Goal: Task Accomplishment & Management: Manage account settings

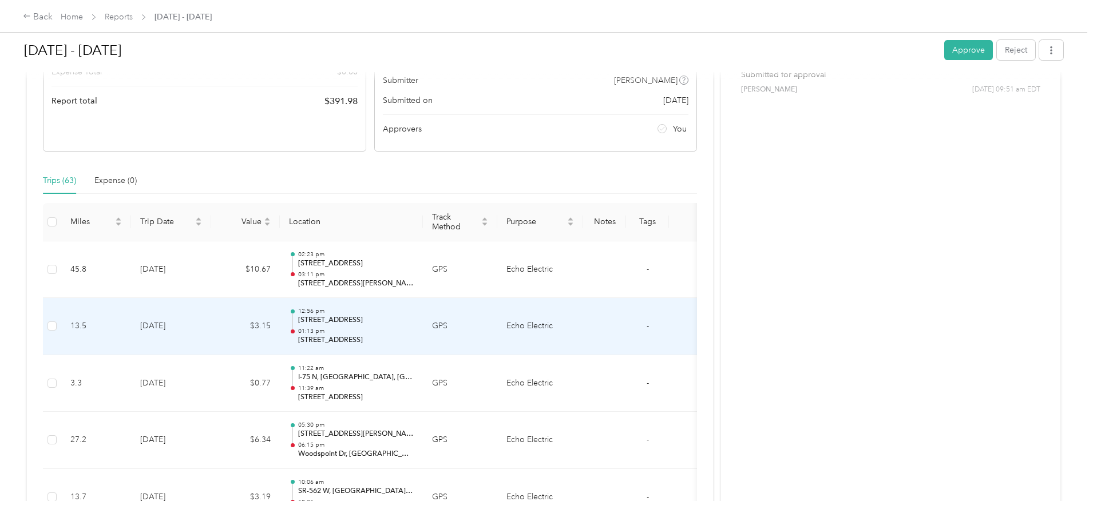
scroll to position [191, 0]
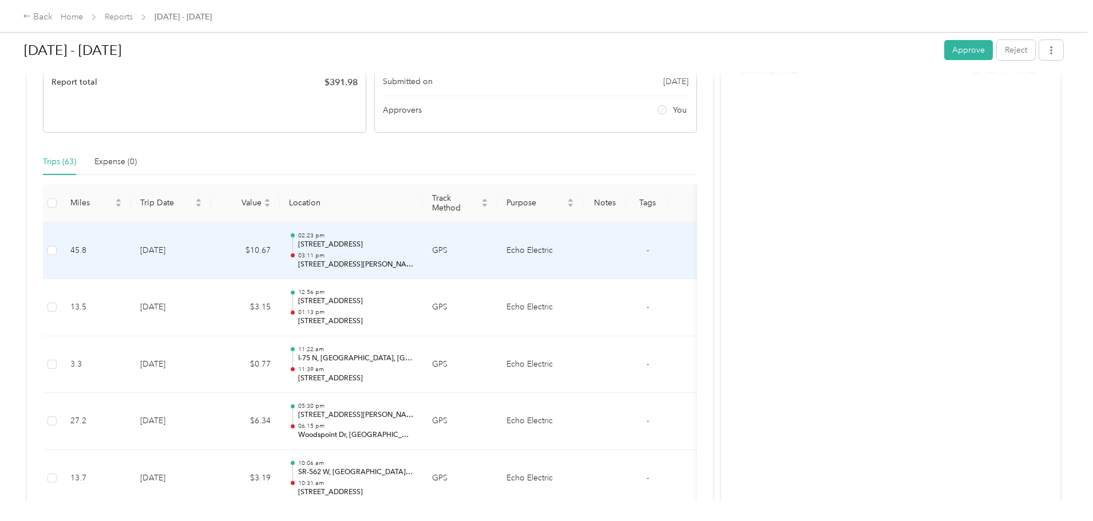
click at [414, 253] on p "03:11 pm" at bounding box center [356, 256] width 116 height 8
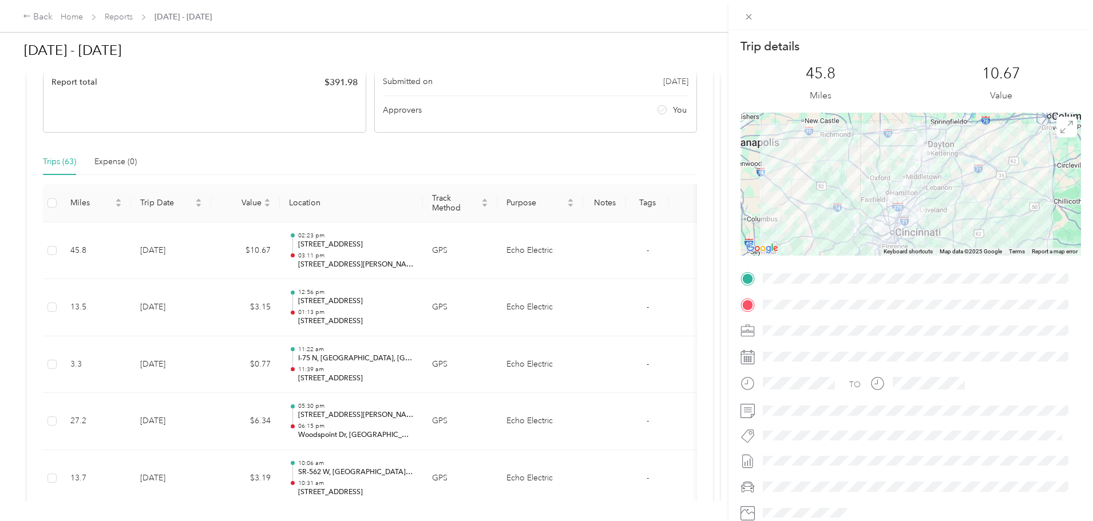
click at [466, 304] on div "Trip details This trip cannot be edited because it is either under review, appr…" at bounding box center [546, 260] width 1093 height 521
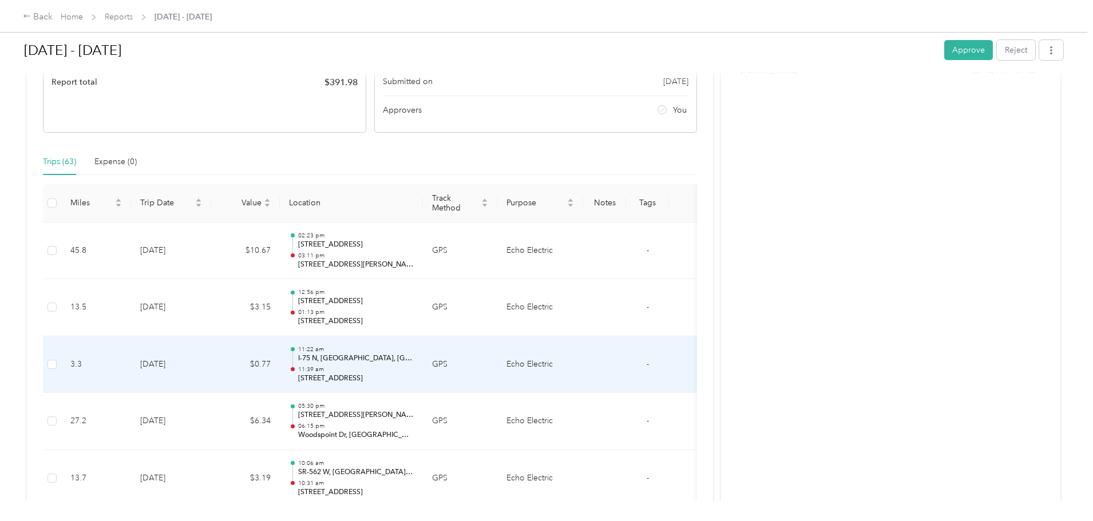
click at [414, 364] on div "11:22 am I-[GEOGRAPHIC_DATA], [GEOGRAPHIC_DATA] 11:39 am [STREET_ADDRESS]" at bounding box center [356, 365] width 116 height 38
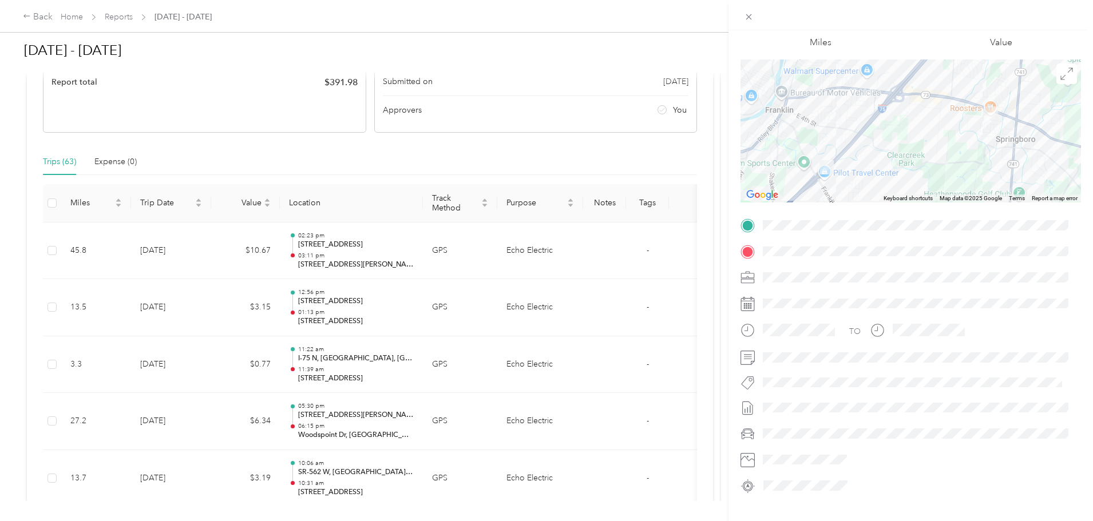
scroll to position [0, 0]
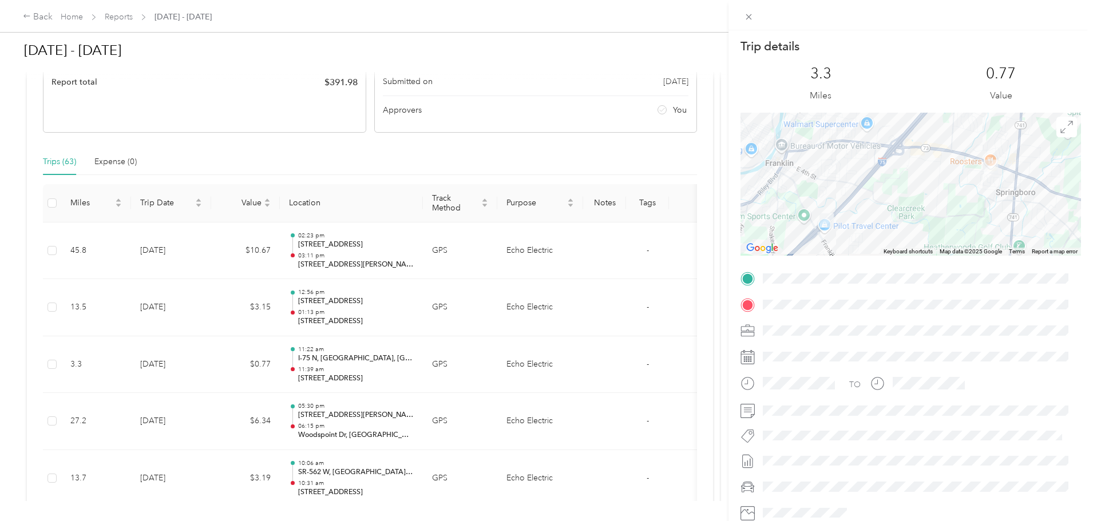
click at [77, 318] on div "Trip details This trip cannot be edited because it is either under review, appr…" at bounding box center [546, 260] width 1093 height 521
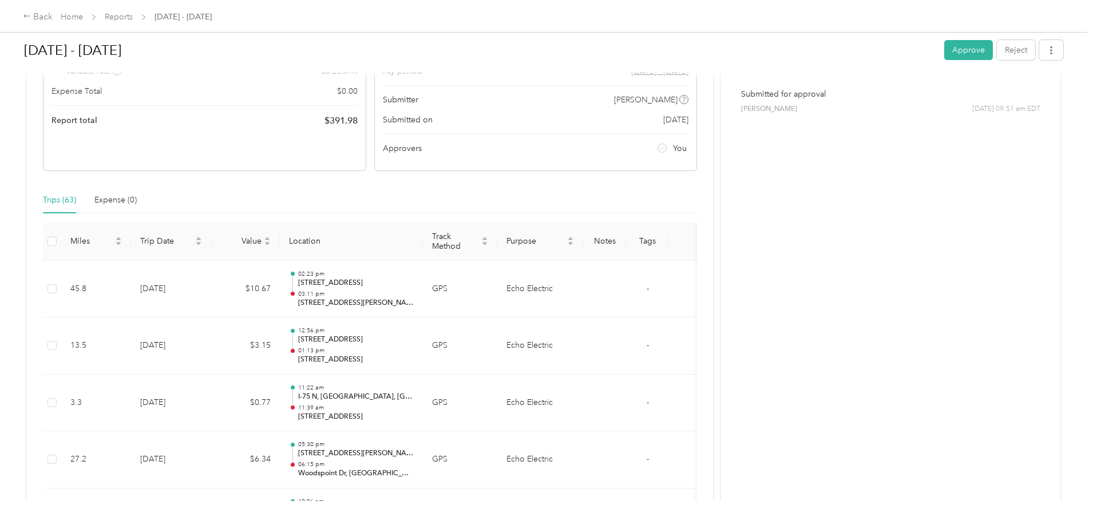
scroll to position [153, 0]
click at [944, 48] on button "Approve" at bounding box center [968, 50] width 49 height 20
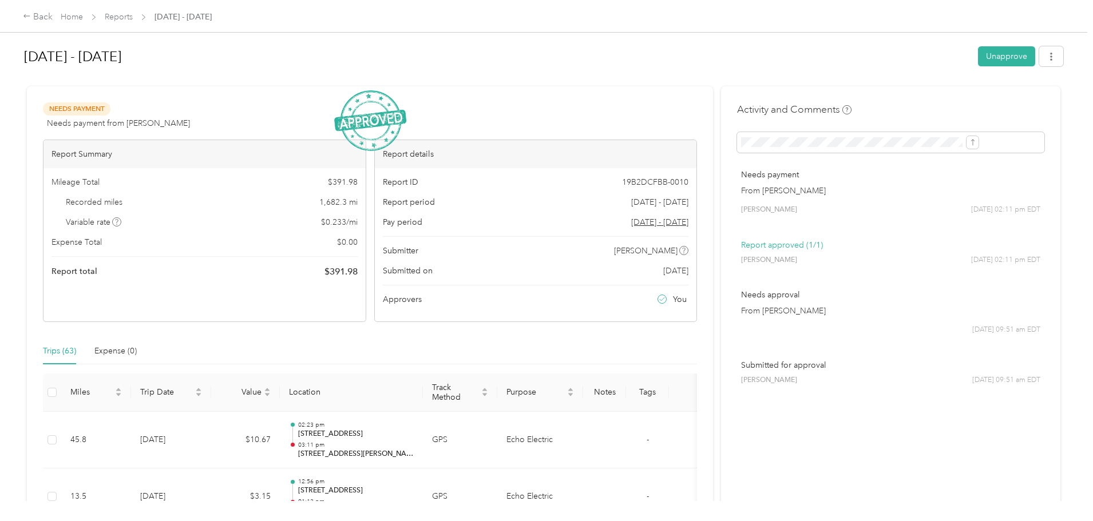
scroll to position [0, 0]
click at [83, 15] on link "Home" at bounding box center [72, 17] width 22 height 10
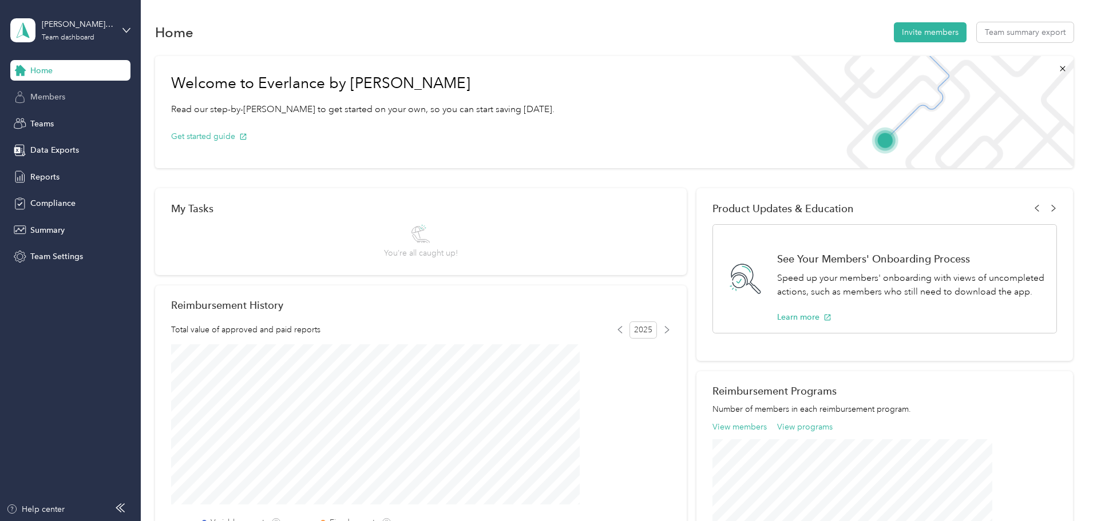
click at [43, 101] on span "Members" at bounding box center [47, 97] width 35 height 12
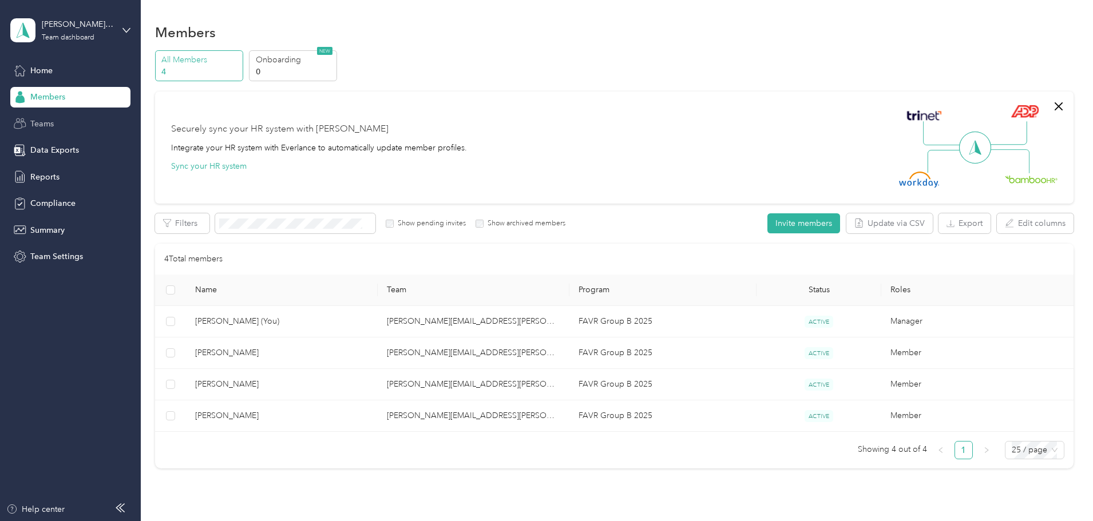
click at [39, 125] on span "Teams" at bounding box center [41, 124] width 23 height 12
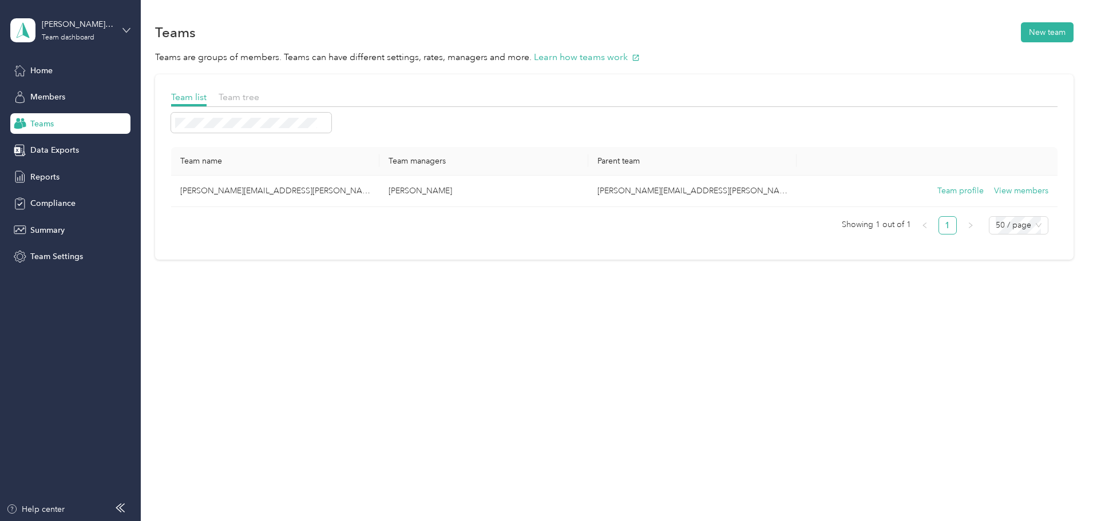
click at [126, 27] on icon at bounding box center [126, 30] width 8 height 8
click at [68, 152] on div "You’re signed in as [PERSON_NAME][EMAIL_ADDRESS][PERSON_NAME][DOMAIN_NAME] Team…" at bounding box center [195, 99] width 370 height 117
